Goal: Find specific fact: Find specific fact

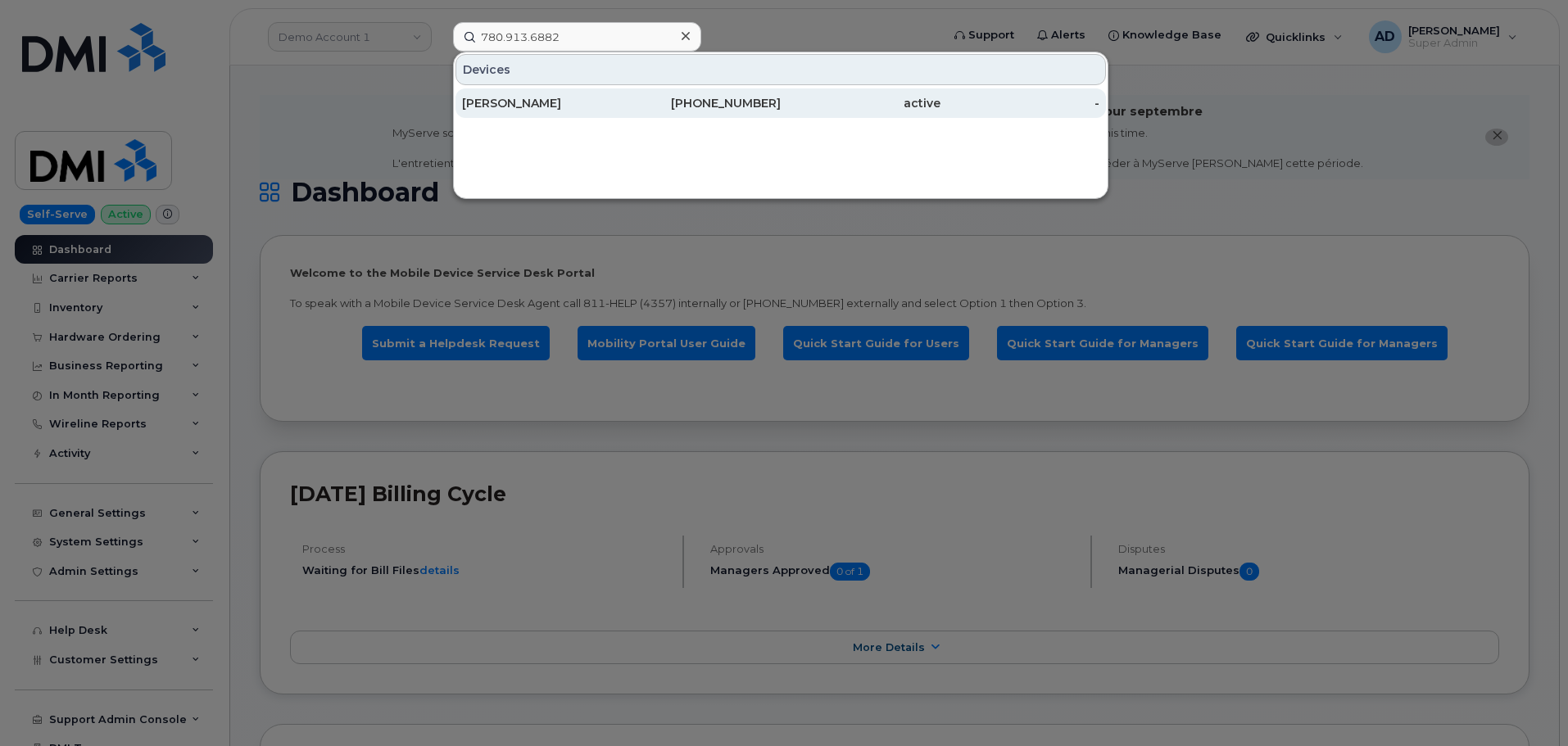
type input "780.913.6882"
click at [567, 97] on div "[PERSON_NAME]" at bounding box center [542, 104] width 159 height 16
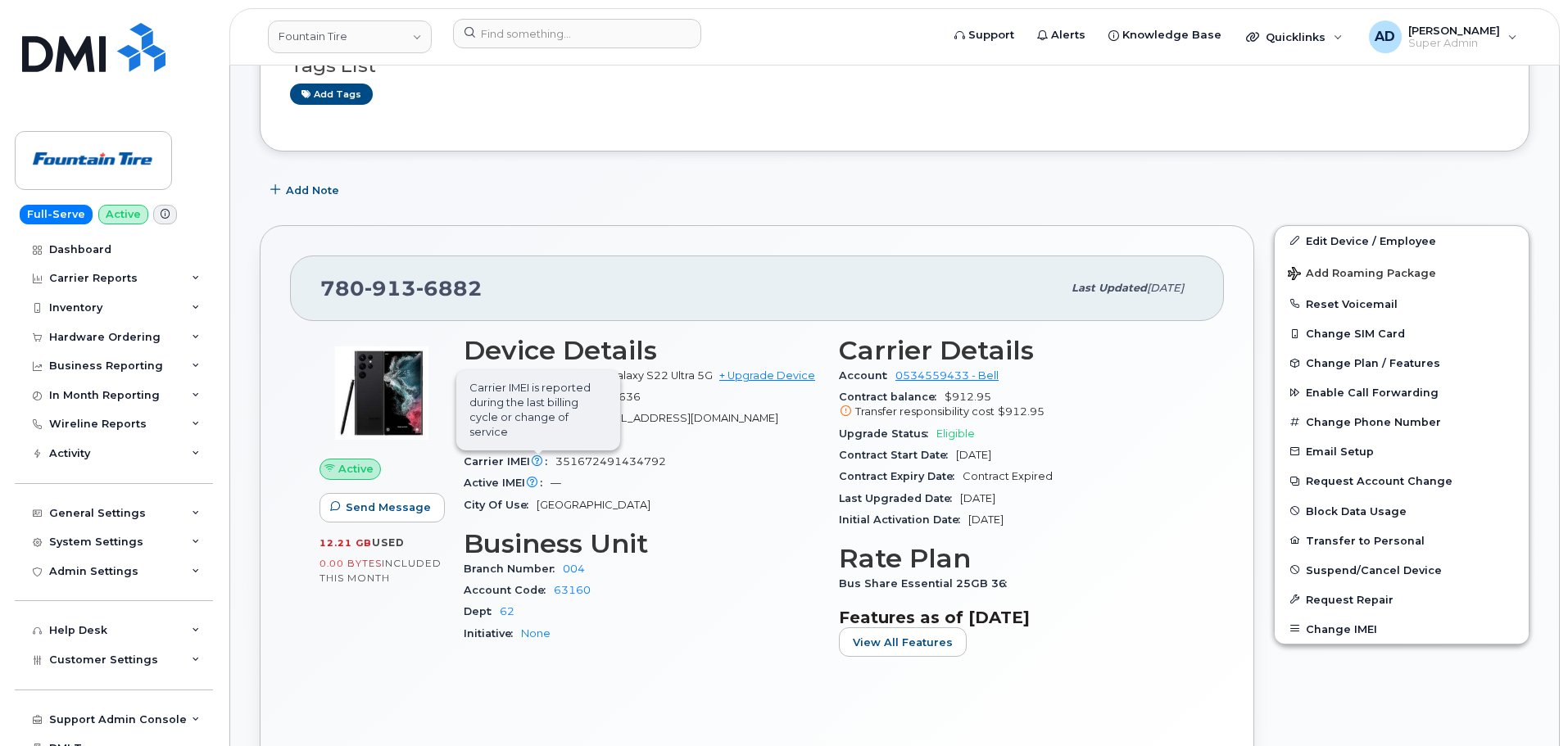
scroll to position [274, 0]
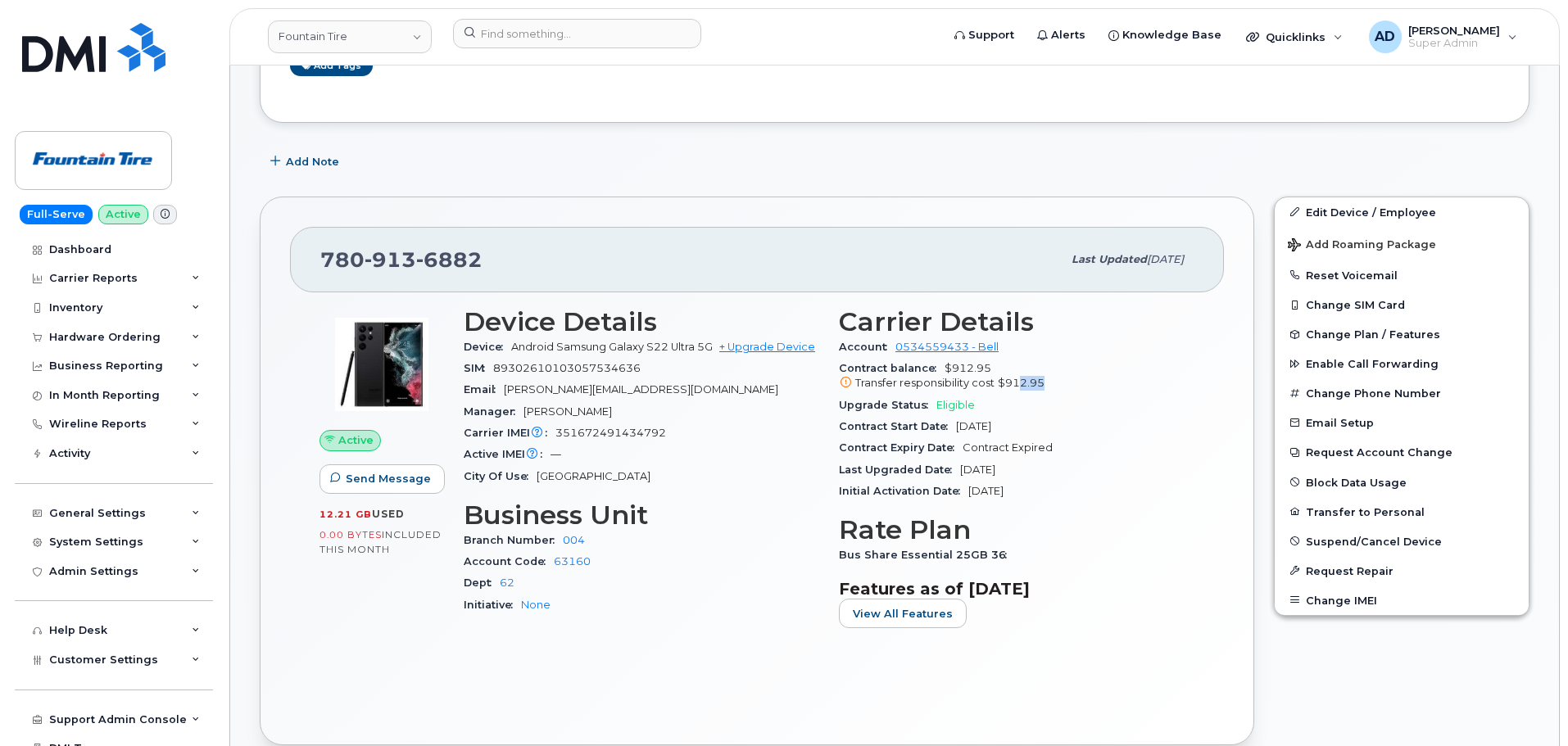
drag, startPoint x: 1049, startPoint y: 390, endPoint x: 1020, endPoint y: 388, distance: 29.1
click at [1020, 388] on div "Transfer responsibility cost $912.95" at bounding box center [1017, 384] width 356 height 15
click at [1063, 375] on div "Contract balance $912.95 Transfer responsibility cost $912.95" at bounding box center [1017, 376] width 356 height 37
drag, startPoint x: 1066, startPoint y: 382, endPoint x: 959, endPoint y: 385, distance: 107.0
click at [959, 385] on div "Transfer responsibility cost $912.95" at bounding box center [1017, 384] width 356 height 15
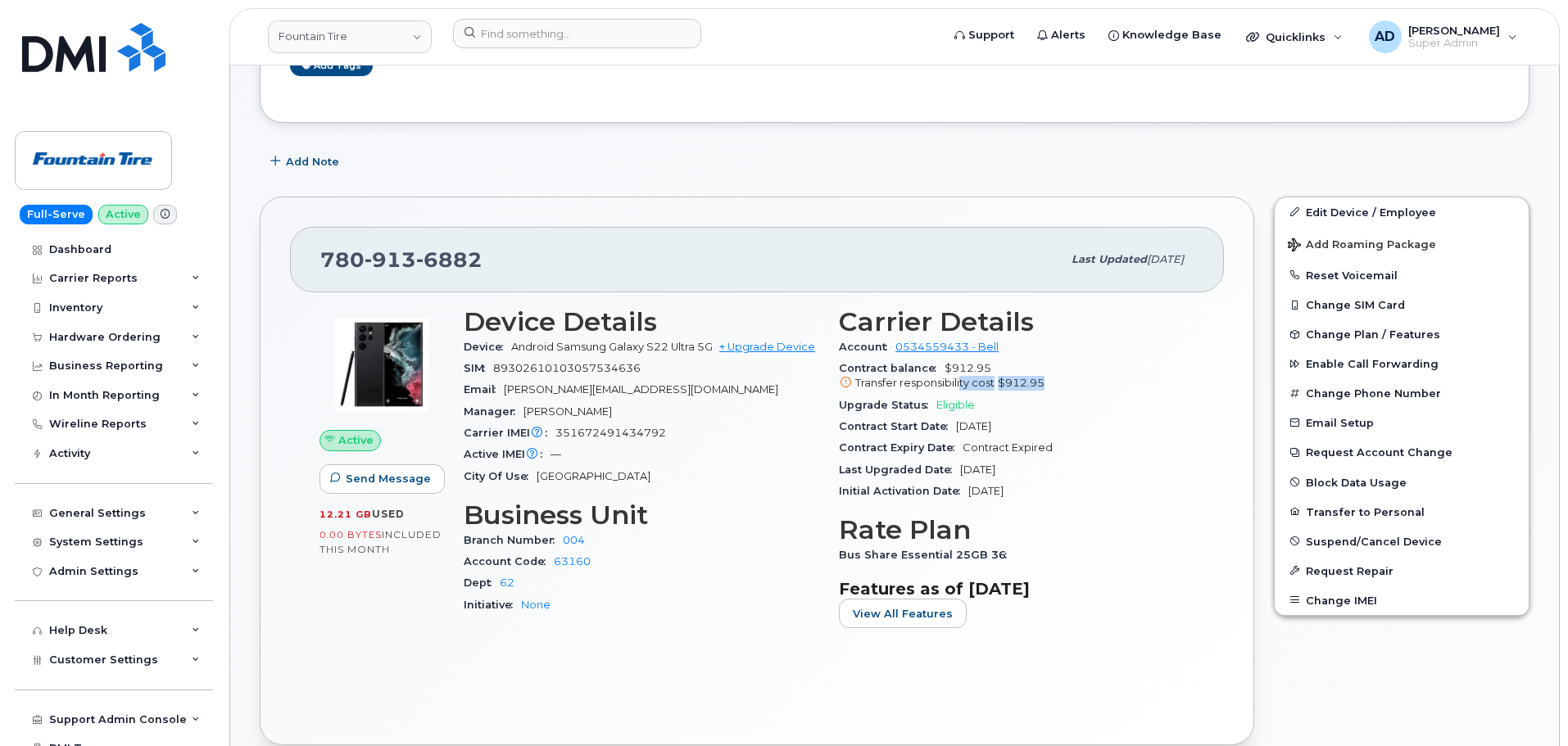
click at [1047, 380] on div "Transfer responsibility cost $912.95" at bounding box center [1017, 384] width 356 height 15
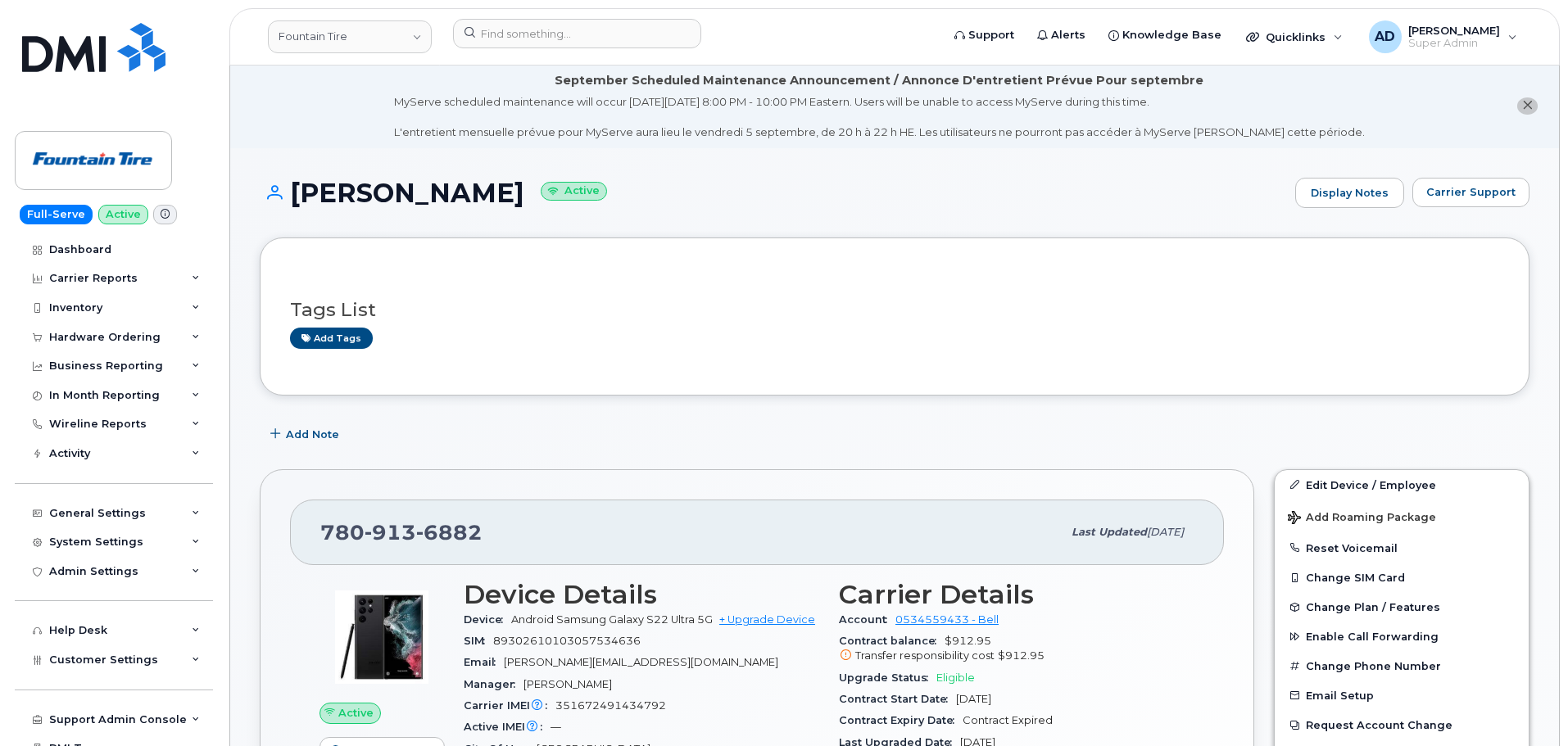
scroll to position [0, 0]
click at [608, 279] on div "Tags List Add tags" at bounding box center [894, 318] width 1209 height 97
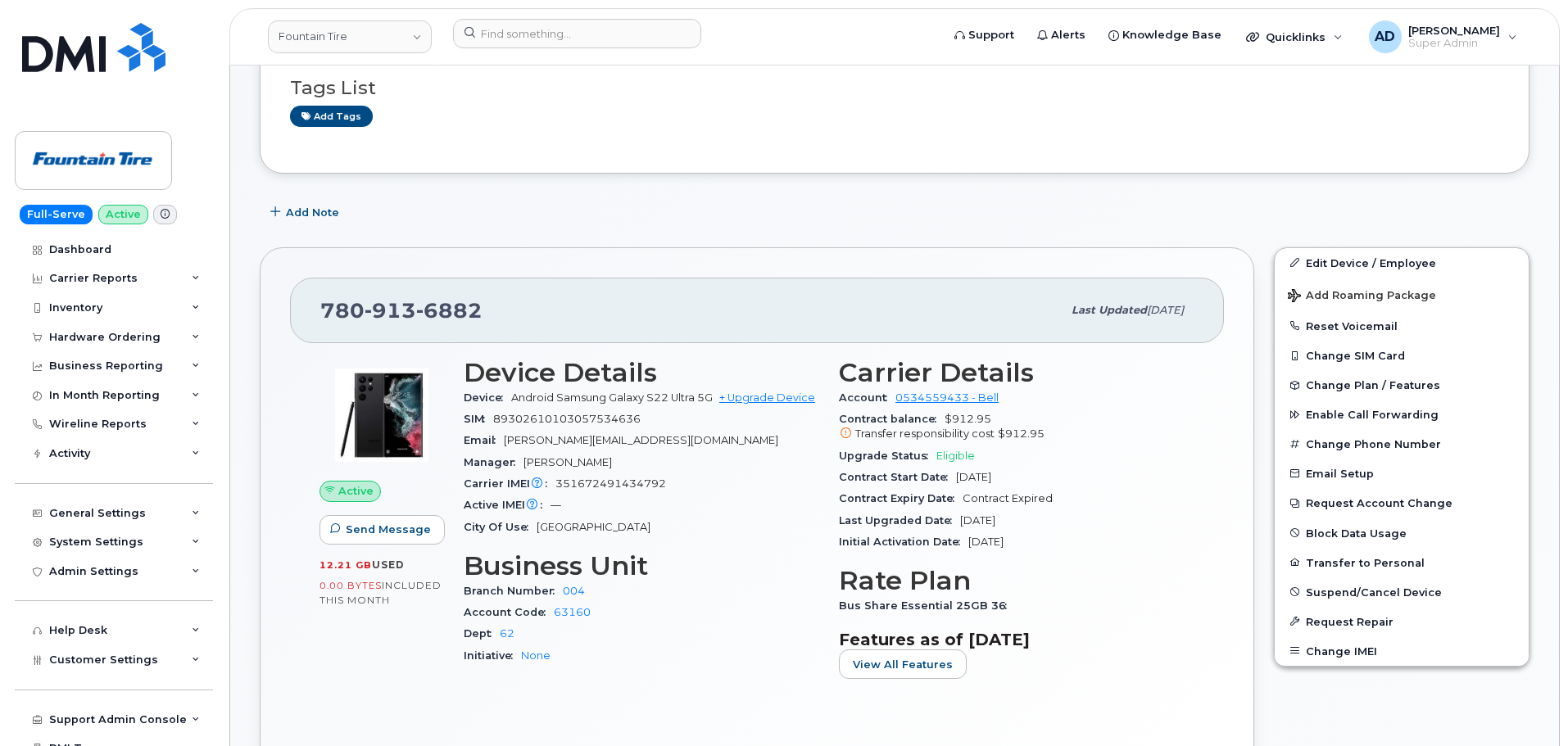
scroll to position [246, 0]
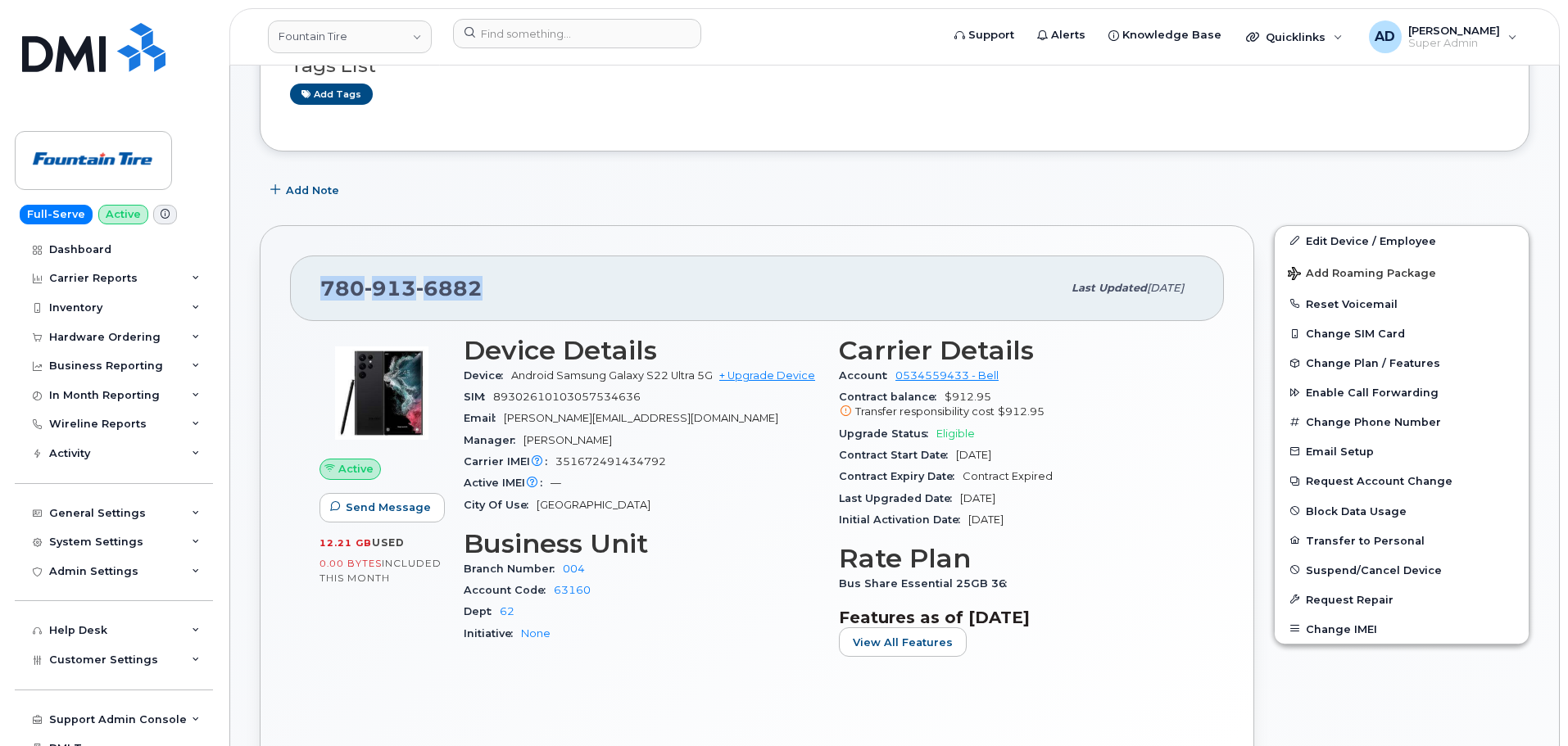
drag, startPoint x: 507, startPoint y: 302, endPoint x: 320, endPoint y: 295, distance: 187.1
click at [320, 296] on div "780 913 6882 Last updated Jun 23, 2023" at bounding box center [757, 288] width 934 height 66
copy span "780 913 6882"
